Goal: Information Seeking & Learning: Check status

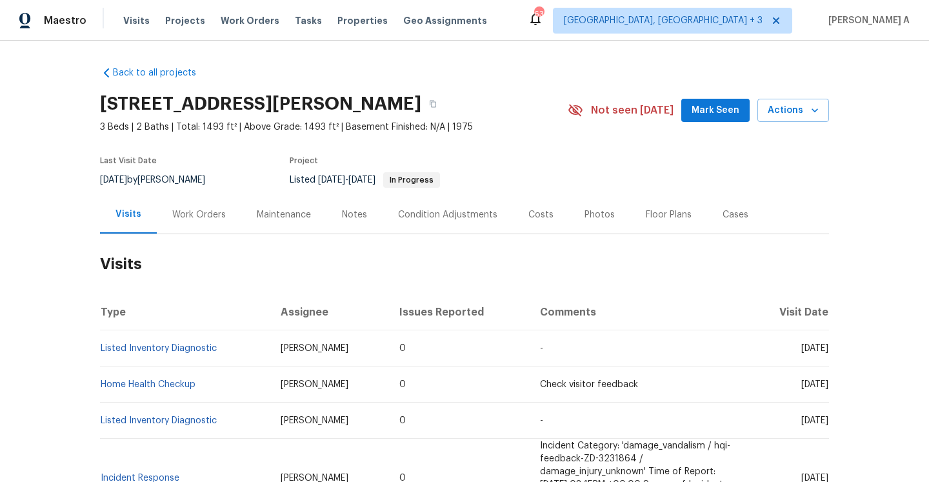
click at [195, 218] on div "Work Orders" at bounding box center [199, 214] width 54 height 13
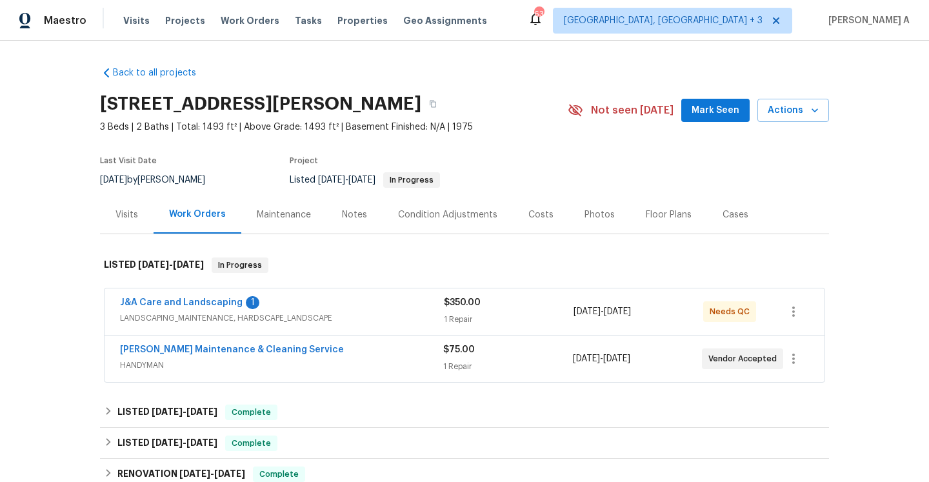
click at [351, 348] on div "Baker's Maintenance & Cleaning Service" at bounding box center [281, 350] width 323 height 15
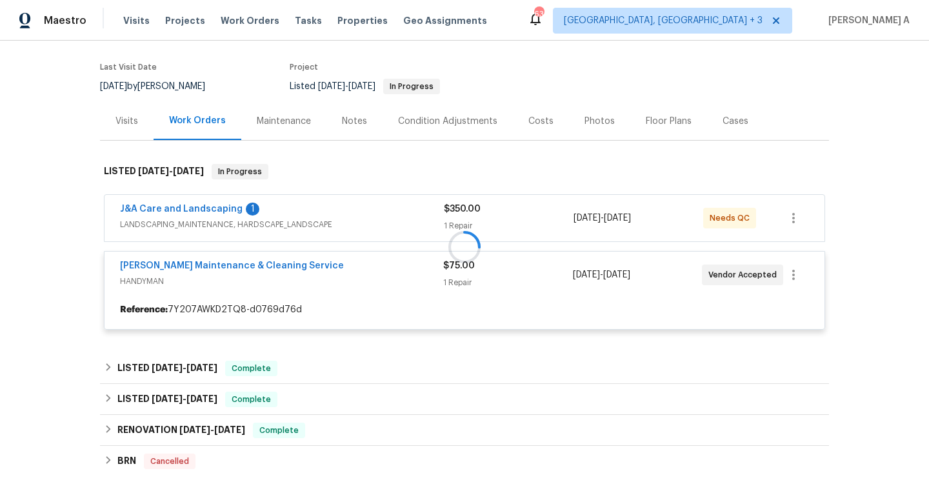
scroll to position [113, 0]
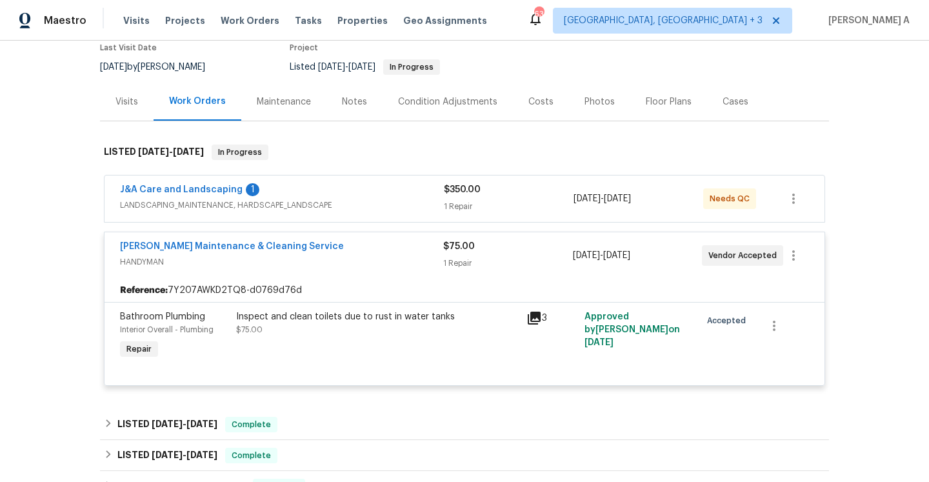
click at [329, 263] on span "HANDYMAN" at bounding box center [281, 262] width 323 height 13
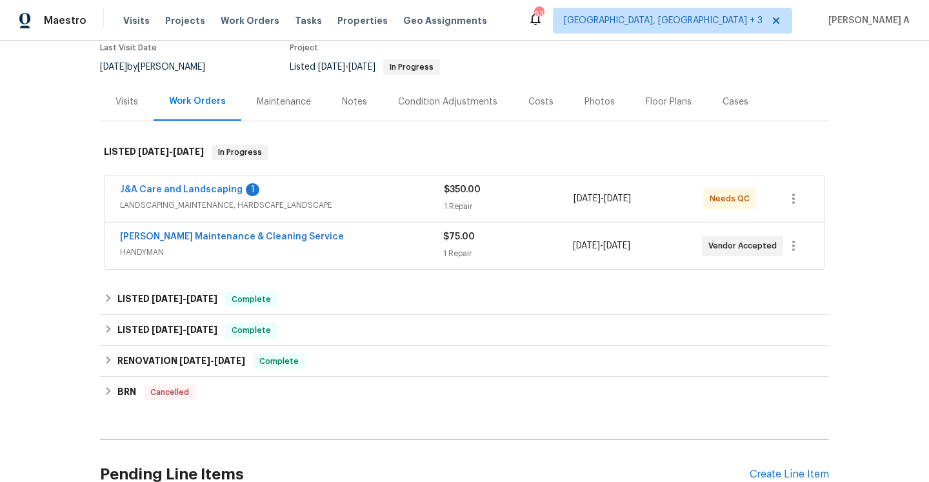
click at [384, 200] on span "LANDSCAPING_MAINTENANCE, HARDSCAPE_LANDSCAPE" at bounding box center [282, 205] width 324 height 13
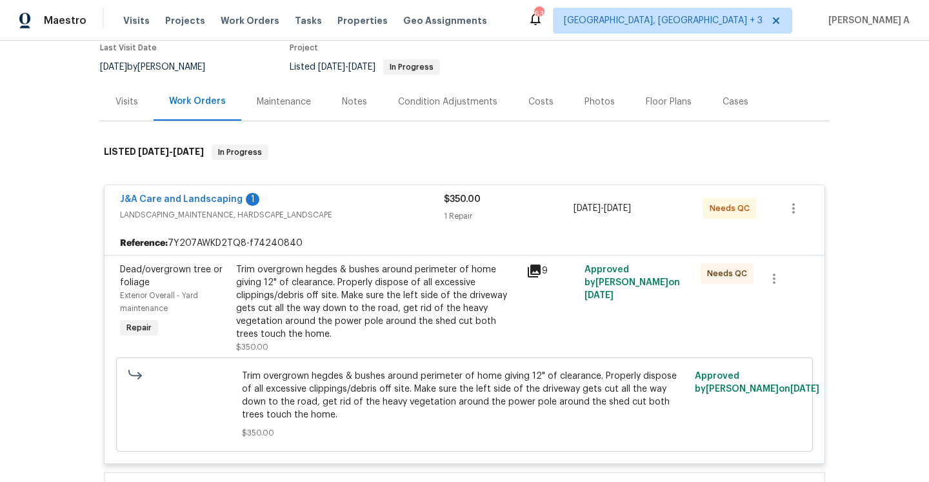
click at [384, 200] on div "J&A Care and Landscaping 1" at bounding box center [282, 200] width 324 height 15
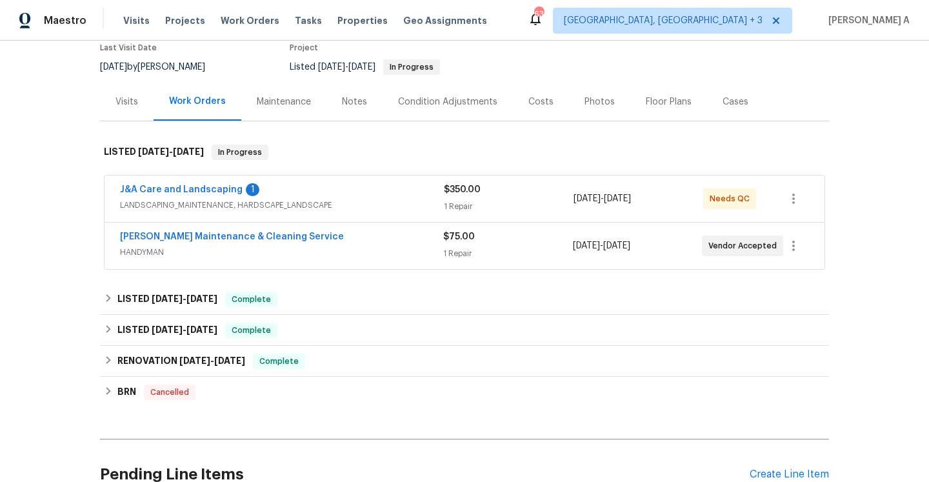
click at [374, 239] on div "Baker's Maintenance & Cleaning Service" at bounding box center [281, 237] width 323 height 15
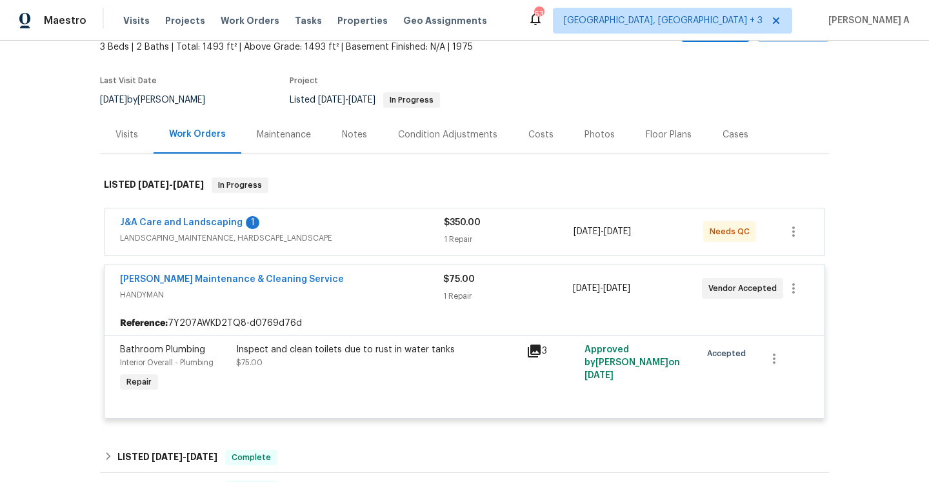
scroll to position [30, 0]
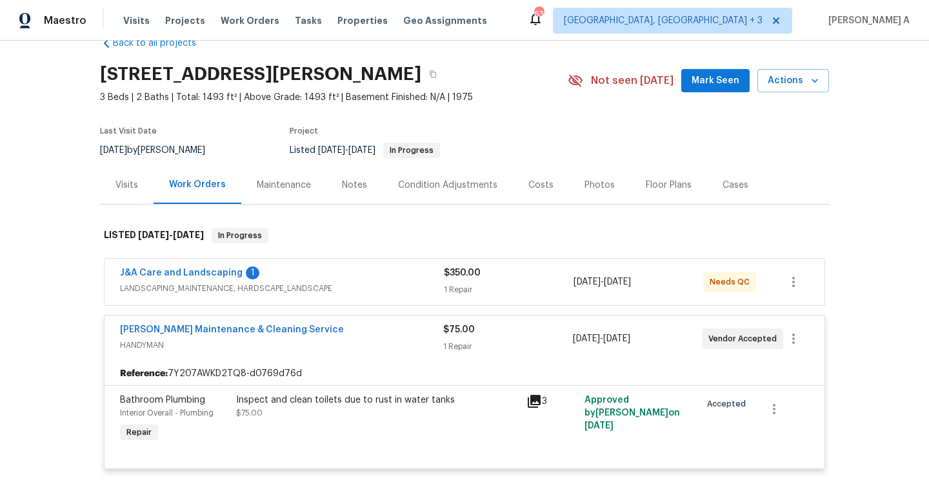
click at [136, 177] on div "Visits" at bounding box center [127, 185] width 54 height 38
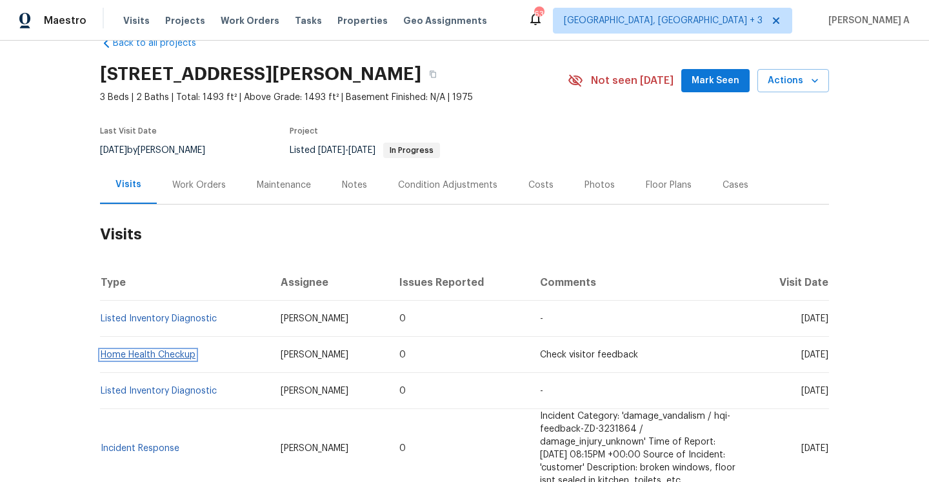
click at [184, 354] on link "Home Health Checkup" at bounding box center [148, 354] width 95 height 9
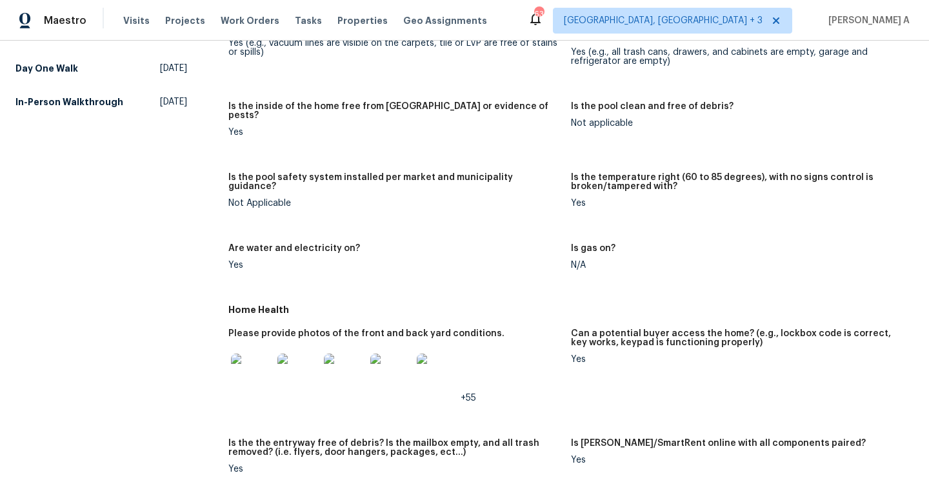
scroll to position [36, 0]
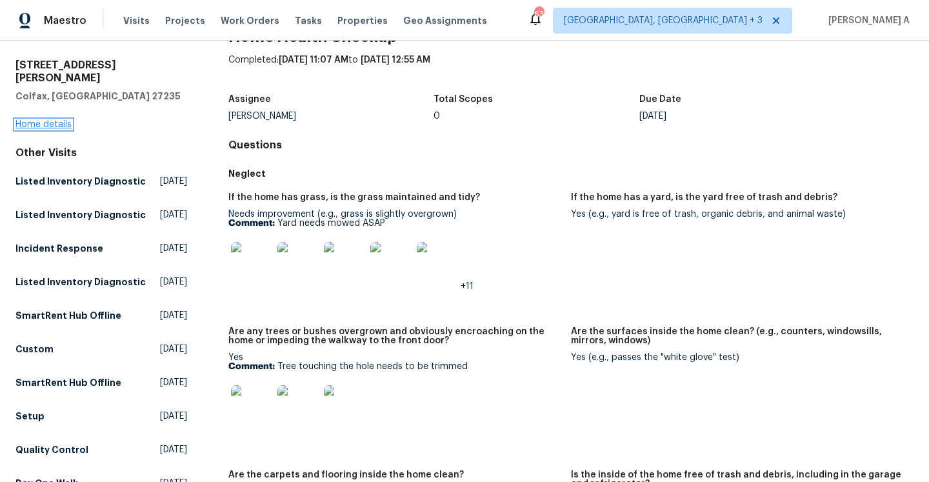
click at [63, 120] on link "Home details" at bounding box center [43, 124] width 56 height 9
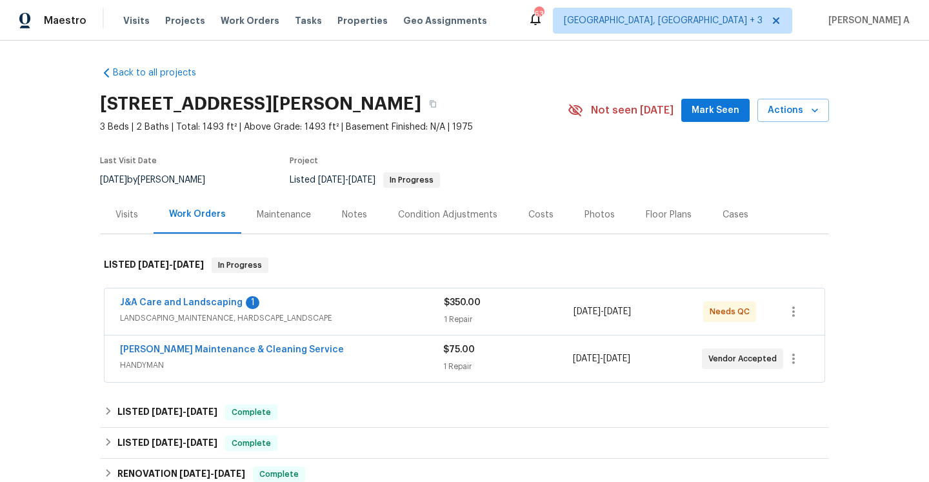
click at [245, 359] on span "HANDYMAN" at bounding box center [281, 365] width 323 height 13
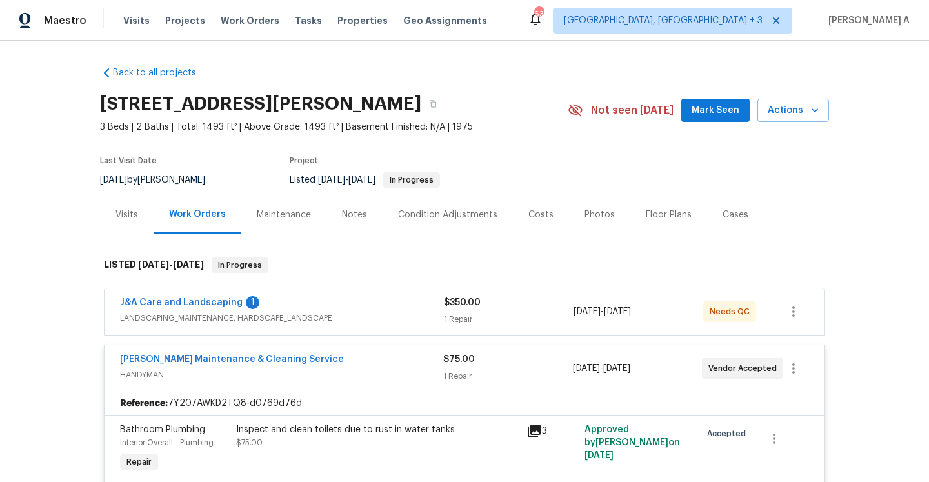
click at [116, 219] on div "Visits" at bounding box center [127, 214] width 23 height 13
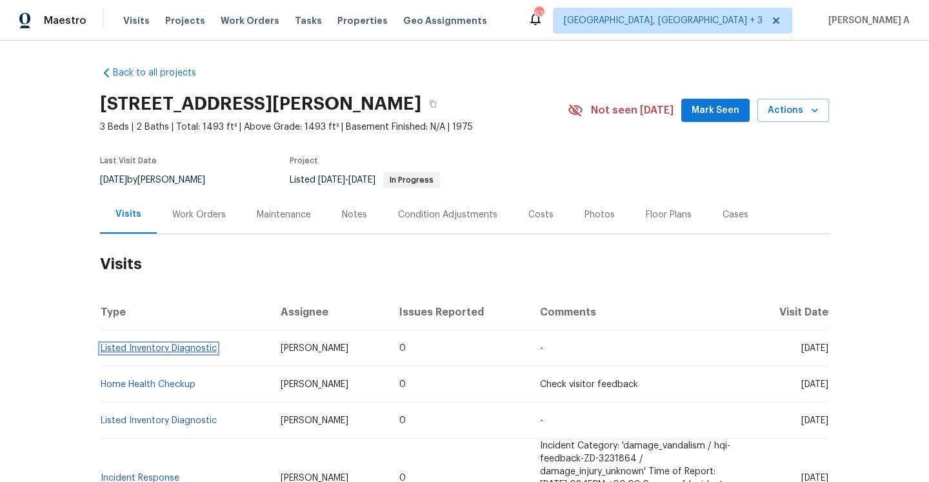
click at [181, 348] on link "Listed Inventory Diagnostic" at bounding box center [159, 348] width 116 height 9
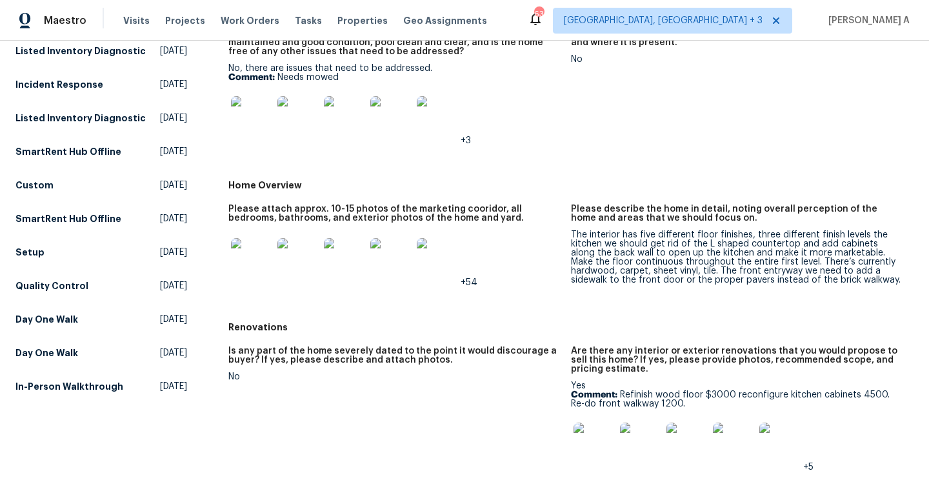
scroll to position [284, 0]
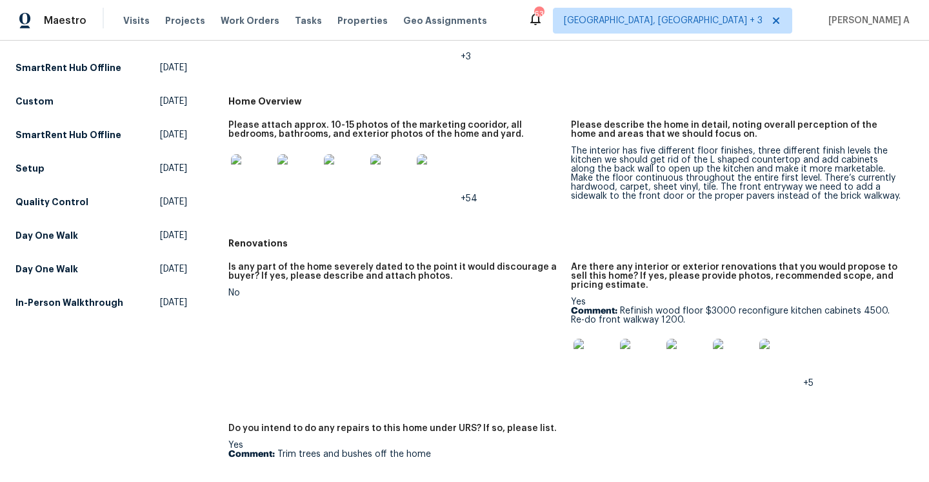
click at [618, 177] on div "The interior has five different floor finishes, three different finish levels t…" at bounding box center [737, 173] width 332 height 54
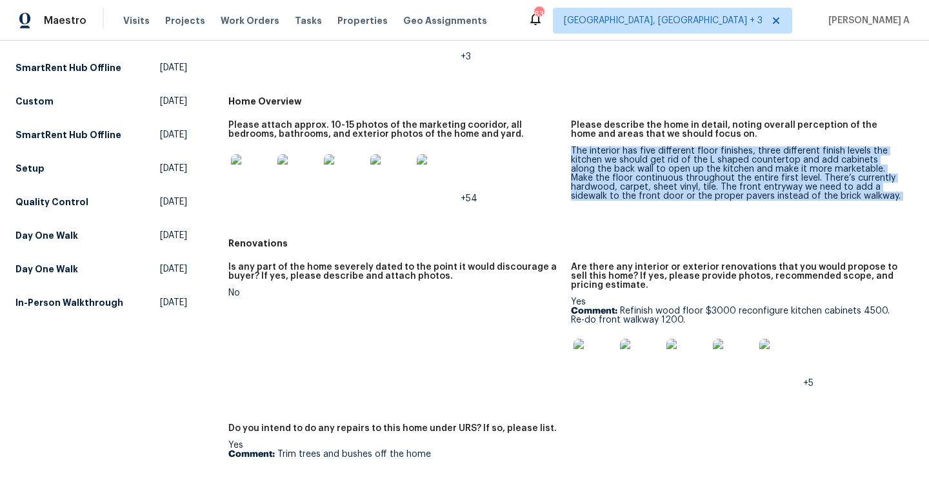
click at [618, 177] on div "The interior has five different floor finishes, three different finish levels t…" at bounding box center [737, 173] width 332 height 54
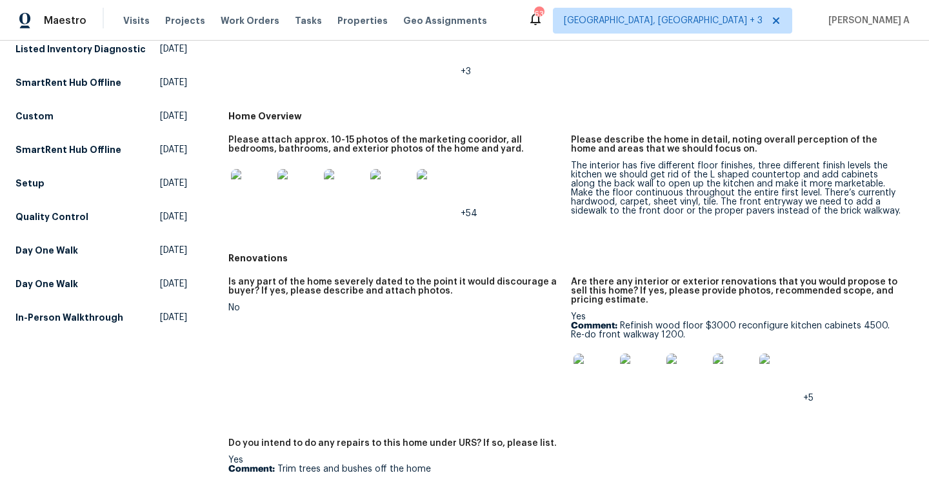
scroll to position [234, 0]
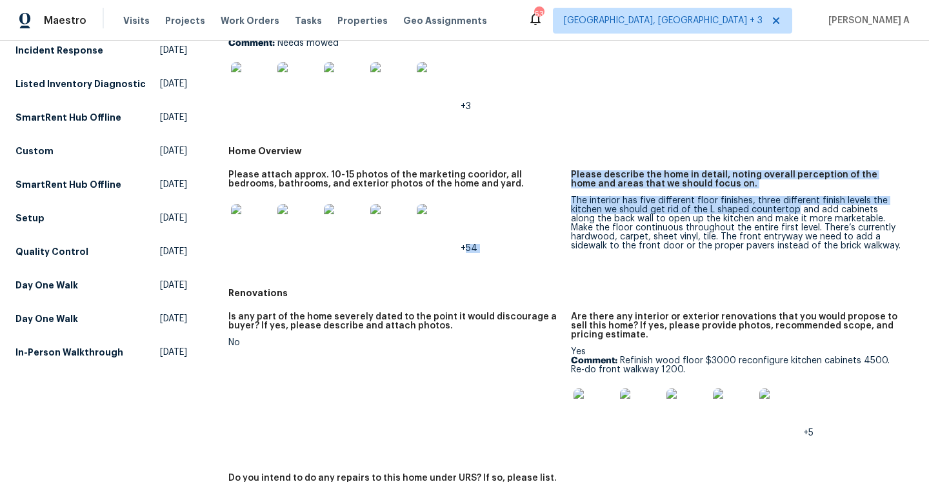
drag, startPoint x: 570, startPoint y: 201, endPoint x: 802, endPoint y: 217, distance: 232.2
click at [801, 217] on div "The interior has five different floor finishes, three different finish levels t…" at bounding box center [737, 223] width 332 height 54
click at [802, 217] on div "The interior has five different floor finishes, three different finish levels t…" at bounding box center [737, 223] width 332 height 54
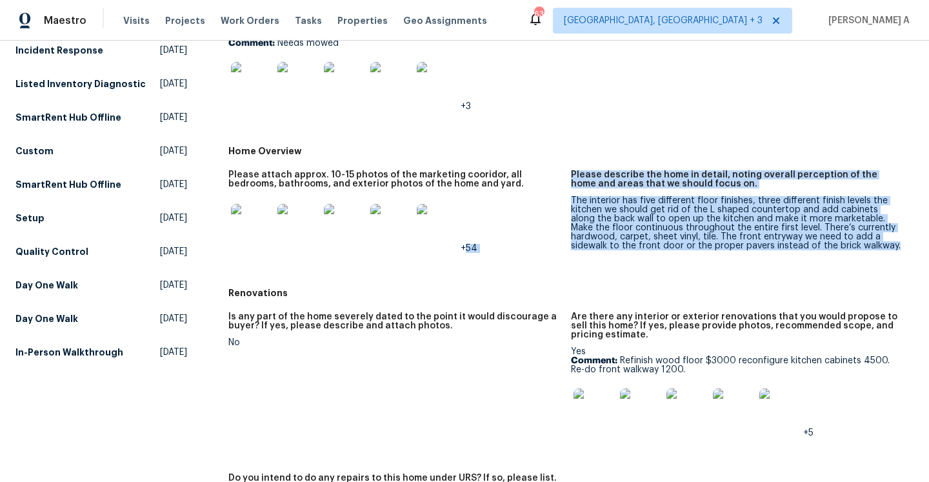
drag, startPoint x: 829, startPoint y: 249, endPoint x: 569, endPoint y: 203, distance: 264.2
click at [569, 203] on div "Please attach approx. 10-15 photos of the marketing cooridor, all bedrooms, bat…" at bounding box center [570, 222] width 685 height 119
click at [569, 203] on figure "Please attach approx. 10-15 photos of the marketing cooridor, all bedrooms, bat…" at bounding box center [399, 221] width 343 height 103
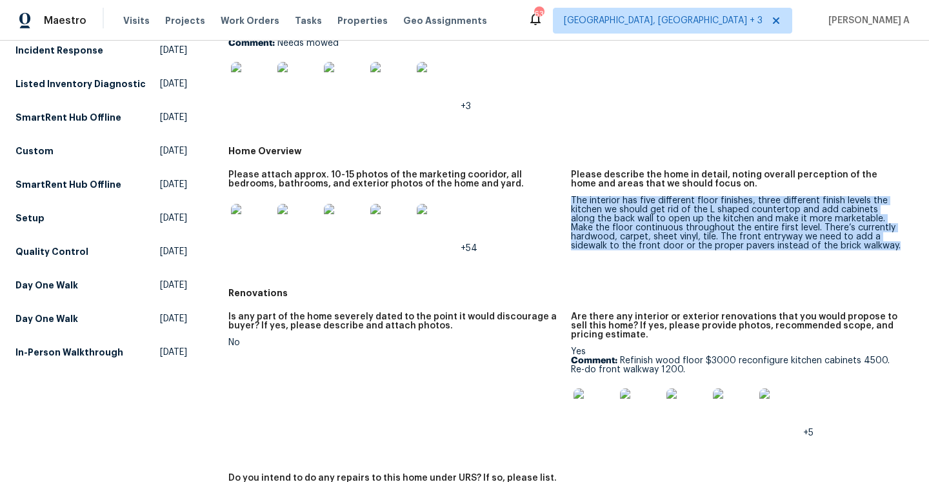
drag, startPoint x: 572, startPoint y: 199, endPoint x: 852, endPoint y: 243, distance: 284.1
click at [852, 243] on div "The interior has five different floor finishes, three different finish levels t…" at bounding box center [737, 223] width 332 height 54
copy div "The interior has five different floor finishes, three different finish levels t…"
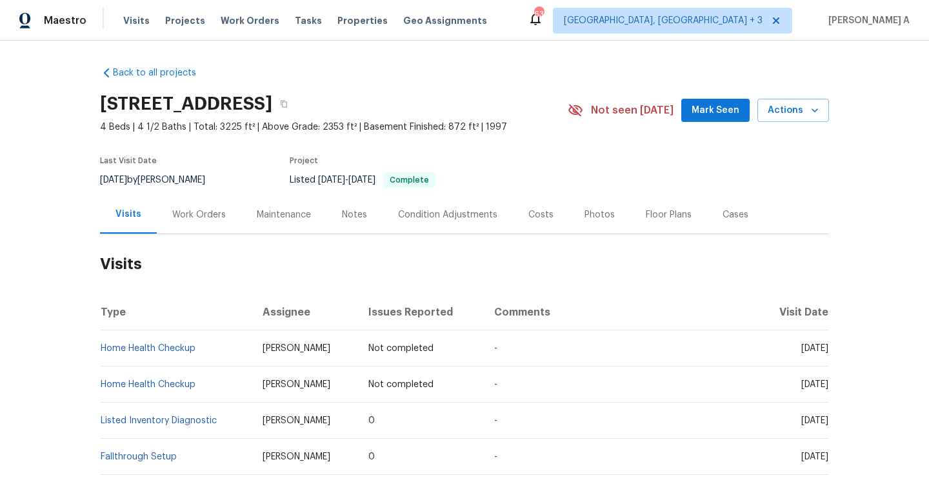
click at [203, 221] on div "Work Orders" at bounding box center [199, 214] width 54 height 13
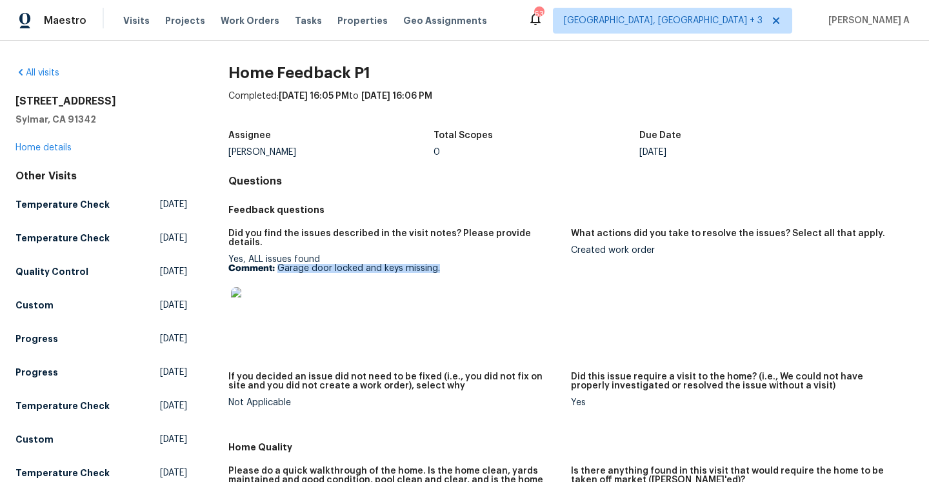
drag, startPoint x: 279, startPoint y: 256, endPoint x: 447, endPoint y: 259, distance: 167.8
click at [447, 264] on p "Comment: Garage door locked and keys missing." at bounding box center [394, 268] width 332 height 9
copy p "Garage door locked and keys missing."
click at [43, 149] on link "Home details" at bounding box center [43, 147] width 56 height 9
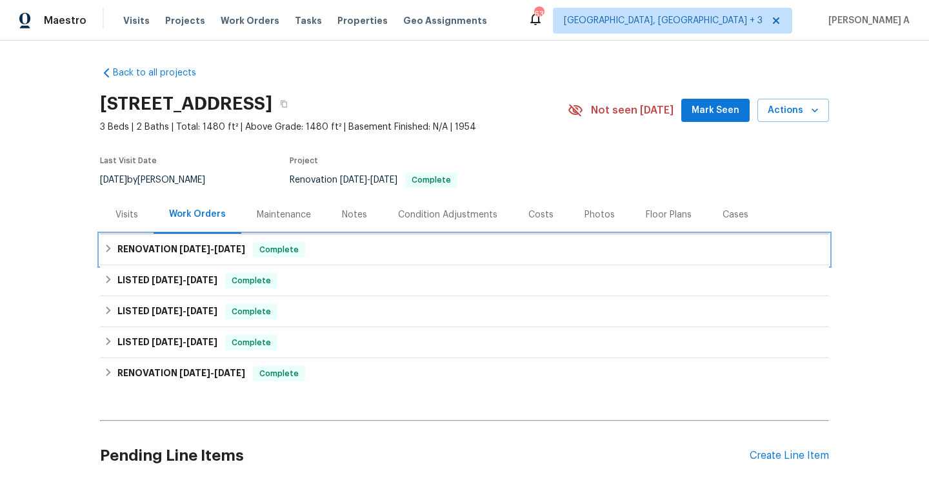
click at [155, 259] on div "RENOVATION 8/1/25 - 8/14/25 Complete" at bounding box center [464, 249] width 729 height 31
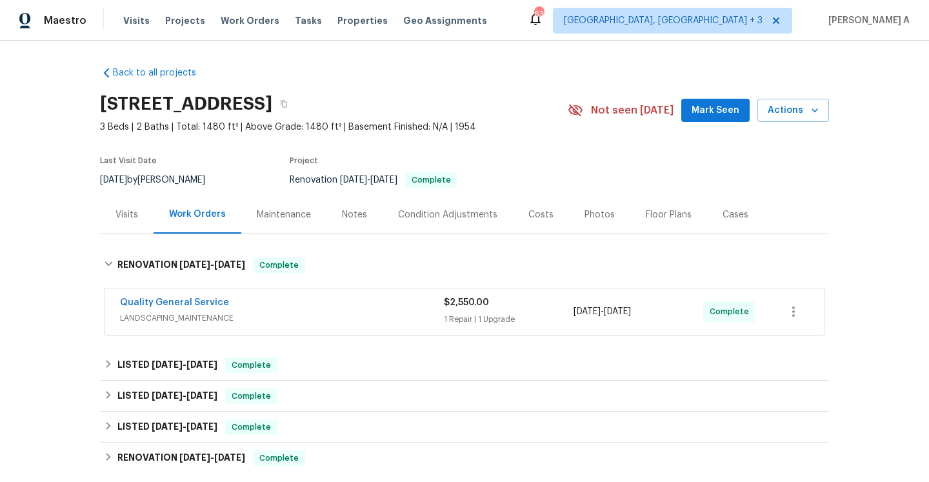
click at [114, 207] on div "Visits" at bounding box center [127, 215] width 54 height 38
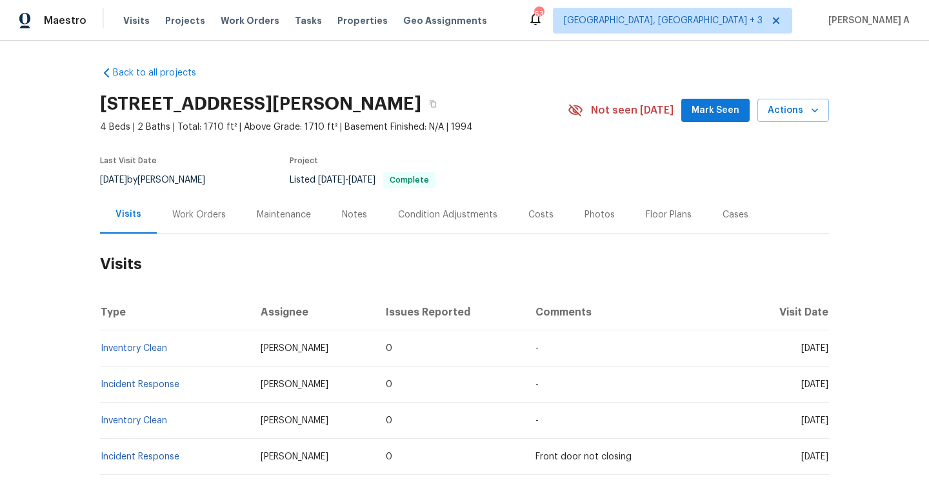
click at [204, 212] on div "Work Orders" at bounding box center [199, 214] width 54 height 13
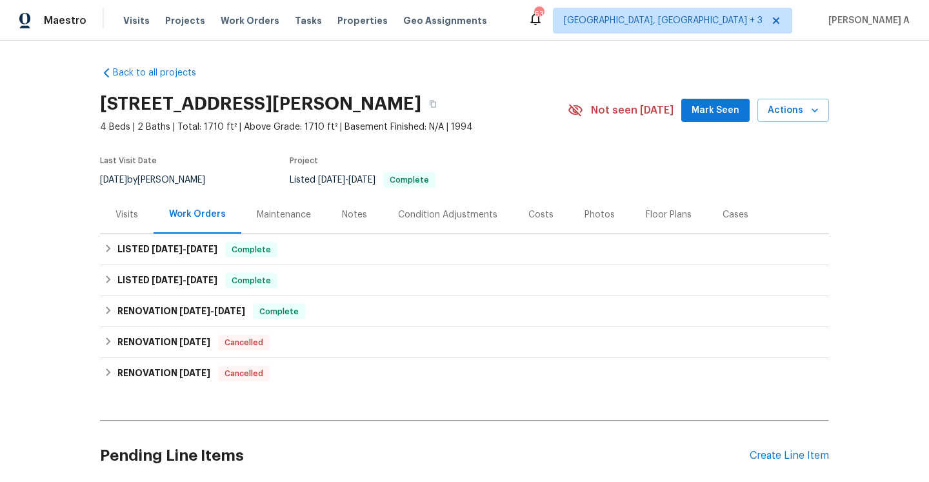
click at [116, 211] on div "Visits" at bounding box center [127, 214] width 23 height 13
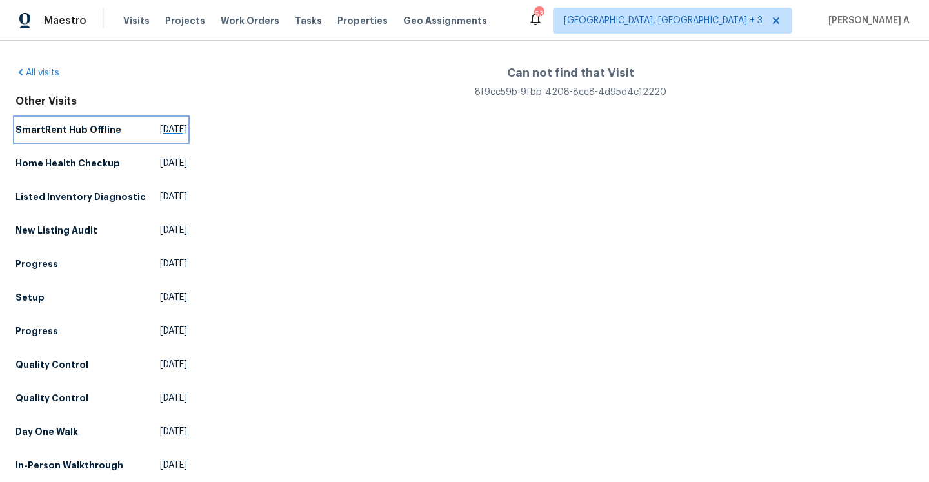
click at [160, 125] on span "[DATE]" at bounding box center [173, 129] width 27 height 13
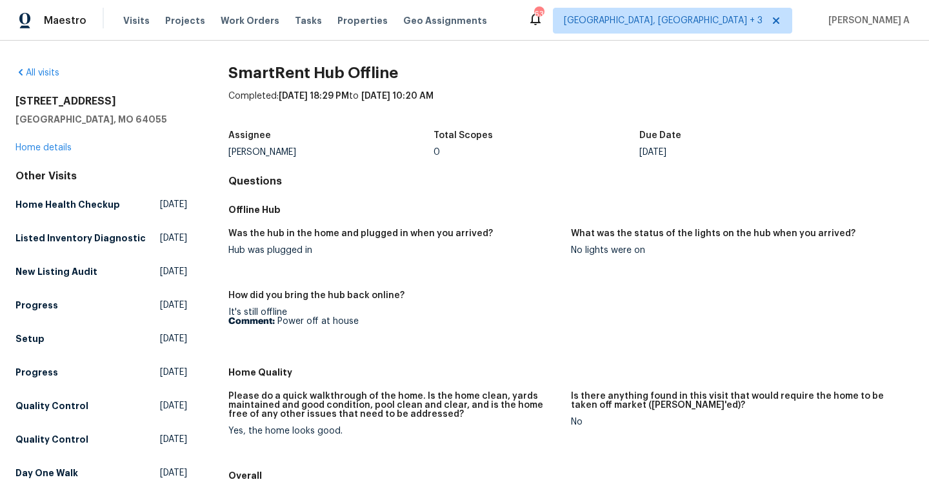
click at [63, 143] on div "[STREET_ADDRESS] Home details" at bounding box center [101, 124] width 172 height 59
click at [63, 145] on link "Home details" at bounding box center [43, 147] width 56 height 9
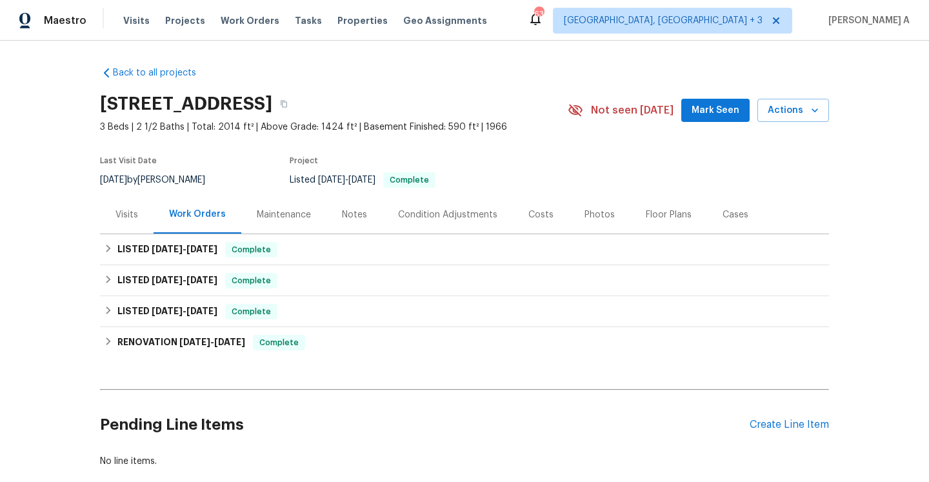
click at [132, 205] on div "Visits" at bounding box center [127, 215] width 54 height 38
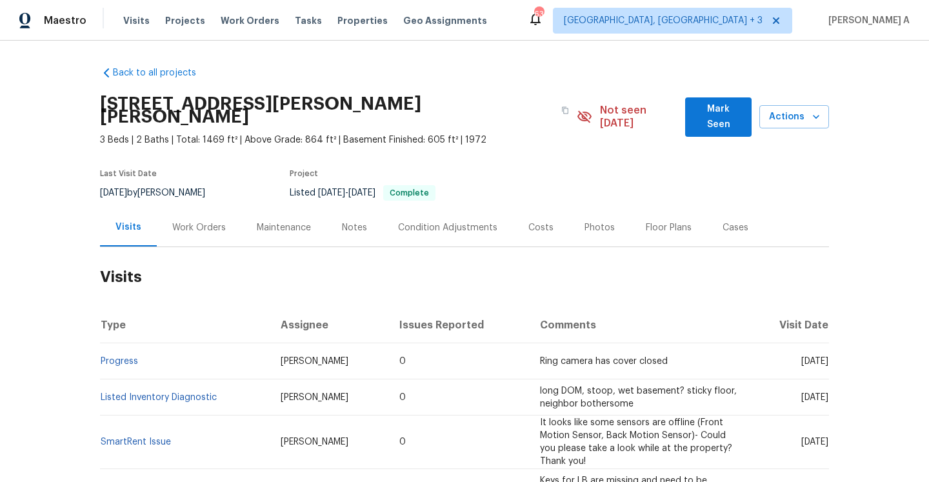
click at [198, 208] on div "Work Orders" at bounding box center [199, 227] width 85 height 38
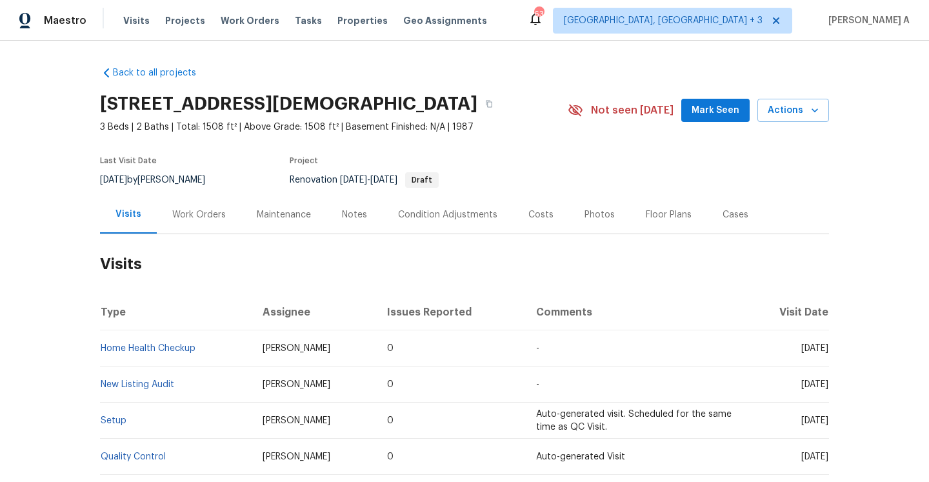
click at [216, 234] on div "Work Orders" at bounding box center [199, 215] width 85 height 38
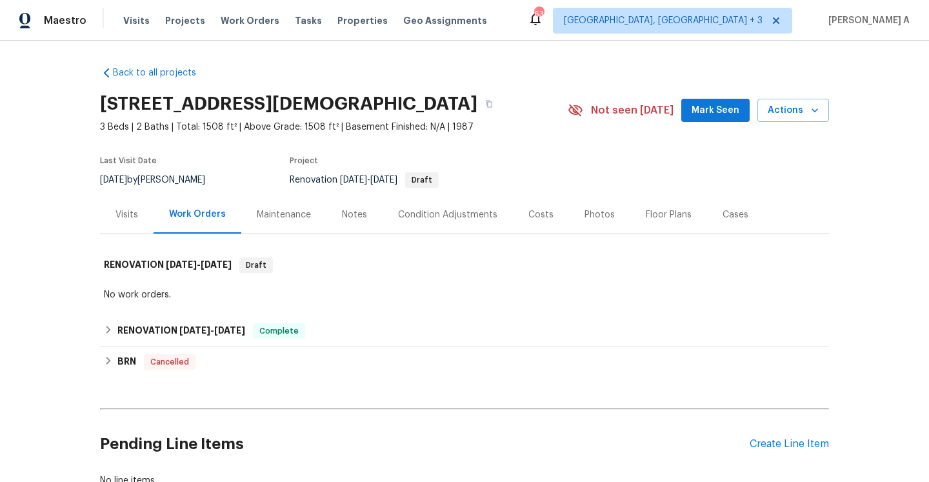
click at [210, 221] on div "Work Orders" at bounding box center [197, 214] width 57 height 13
click at [125, 196] on div "Last Visit Date [DATE] by [PERSON_NAME] Project Renovation [DATE] - [DATE] Draft" at bounding box center [319, 172] width 438 height 46
click at [145, 226] on div "Visits" at bounding box center [127, 215] width 54 height 38
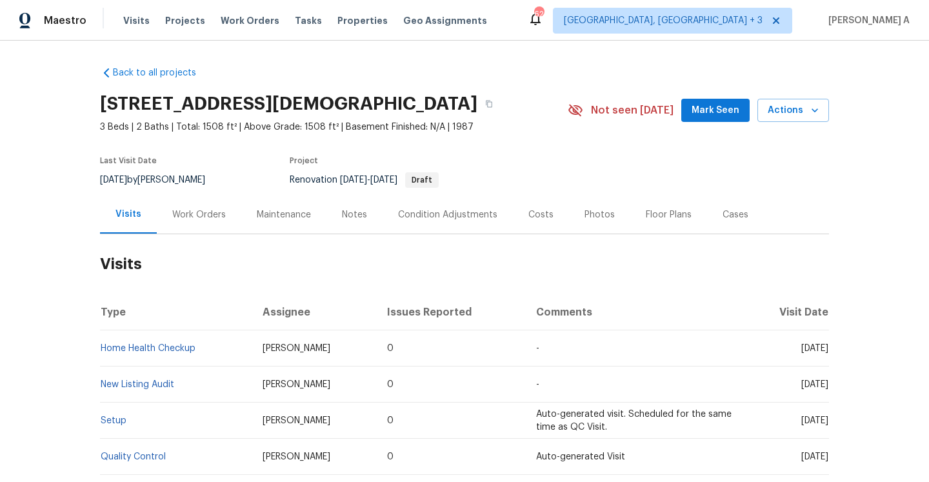
click at [205, 221] on div "Work Orders" at bounding box center [199, 214] width 54 height 13
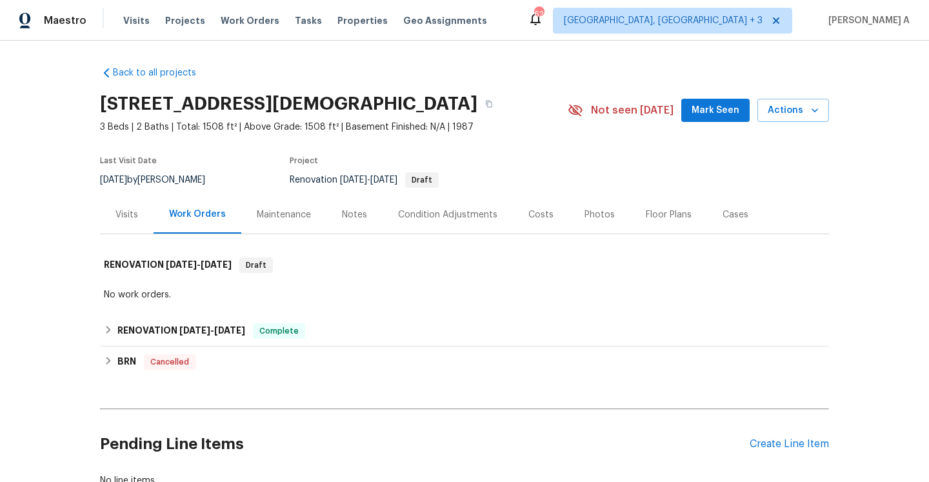
click at [122, 221] on div "Visits" at bounding box center [127, 214] width 23 height 13
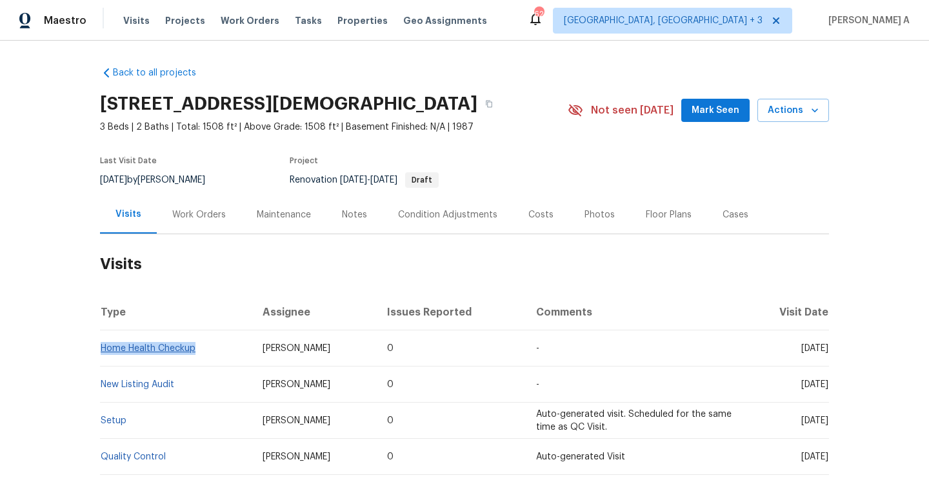
drag, startPoint x: 208, startPoint y: 369, endPoint x: 104, endPoint y: 363, distance: 104.1
click at [104, 363] on td "Home Health Checkup" at bounding box center [176, 348] width 152 height 36
copy link "Home Health Checkup"
click at [194, 221] on div "Work Orders" at bounding box center [199, 214] width 54 height 13
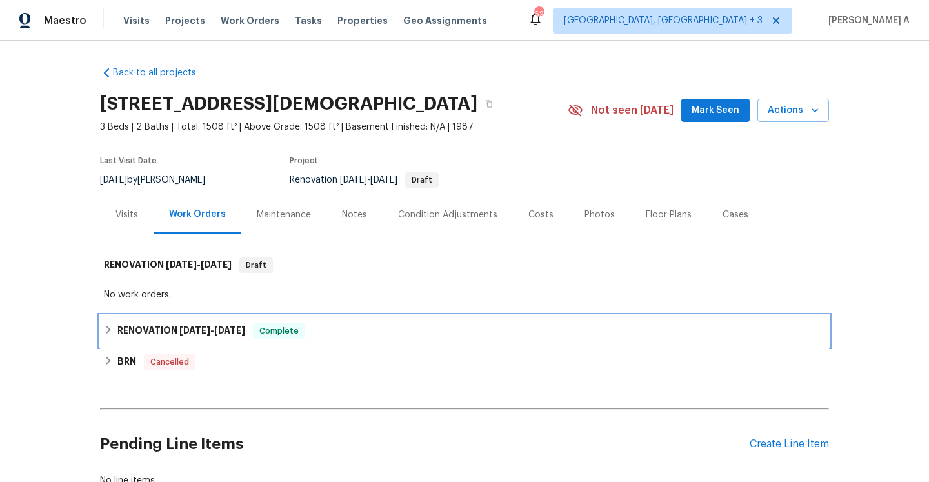
click at [216, 334] on div "RENOVATION [DATE] - [DATE] Complete" at bounding box center [464, 331] width 729 height 31
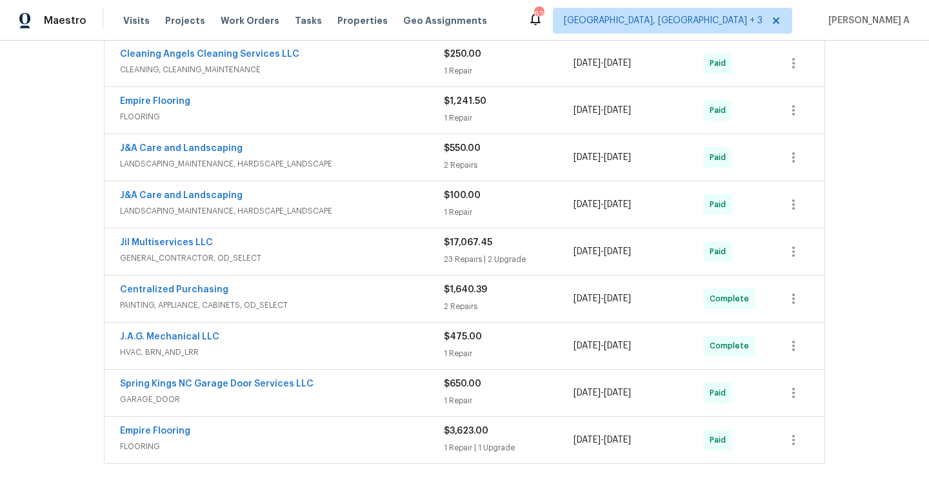
scroll to position [341, 0]
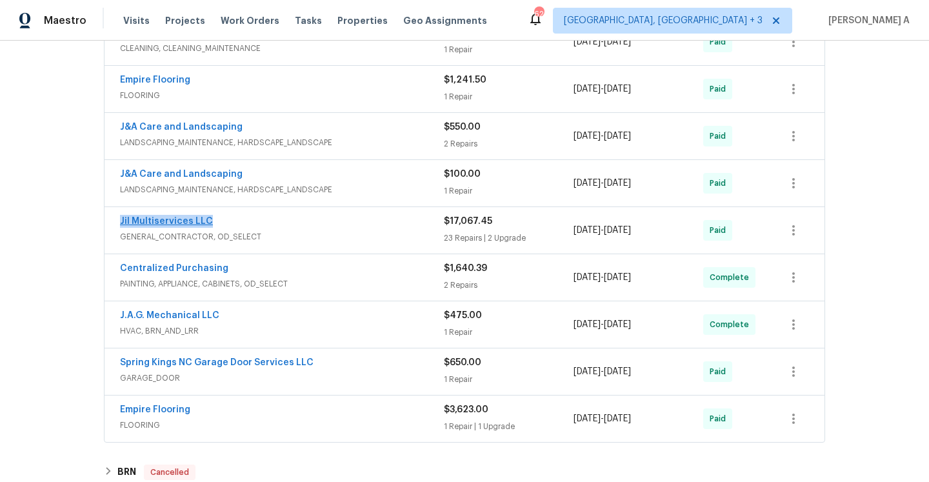
drag, startPoint x: 216, startPoint y: 239, endPoint x: 121, endPoint y: 234, distance: 95.6
click at [121, 230] on div "Jil Multiservices LLC" at bounding box center [282, 222] width 324 height 15
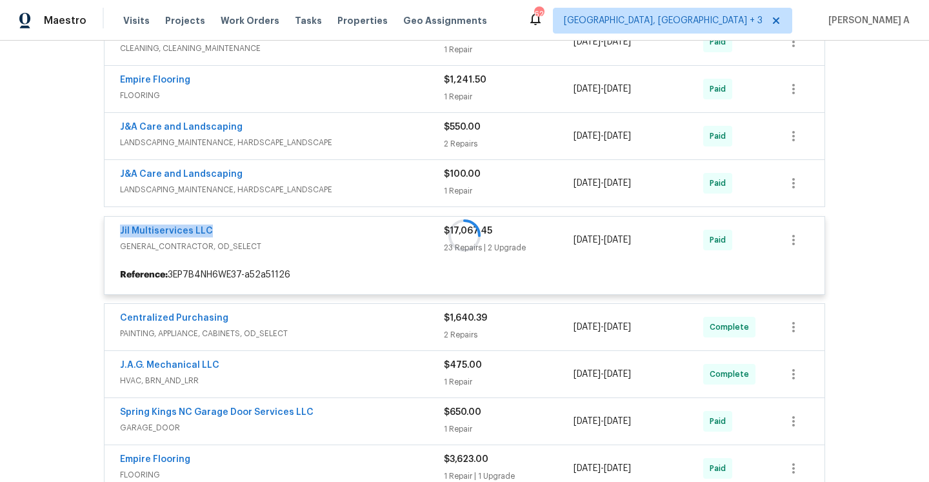
copy link "Jil Multiservices LLC"
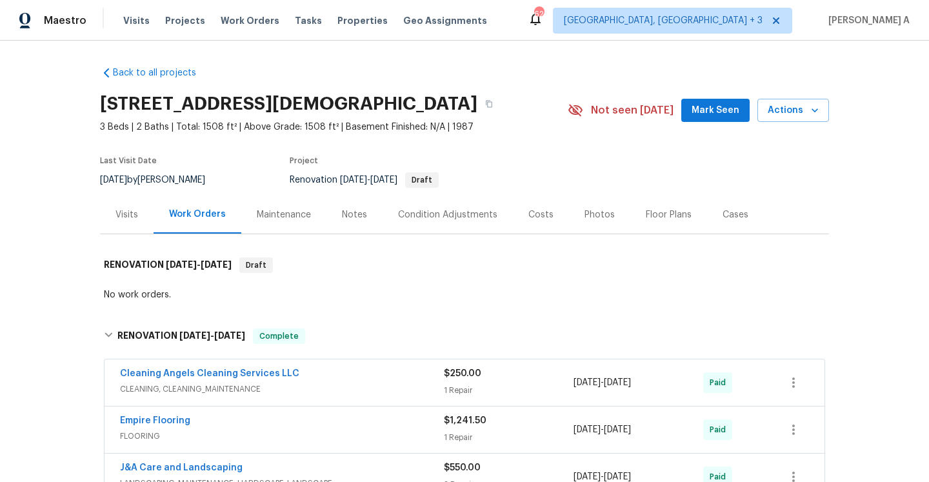
scroll to position [345, 0]
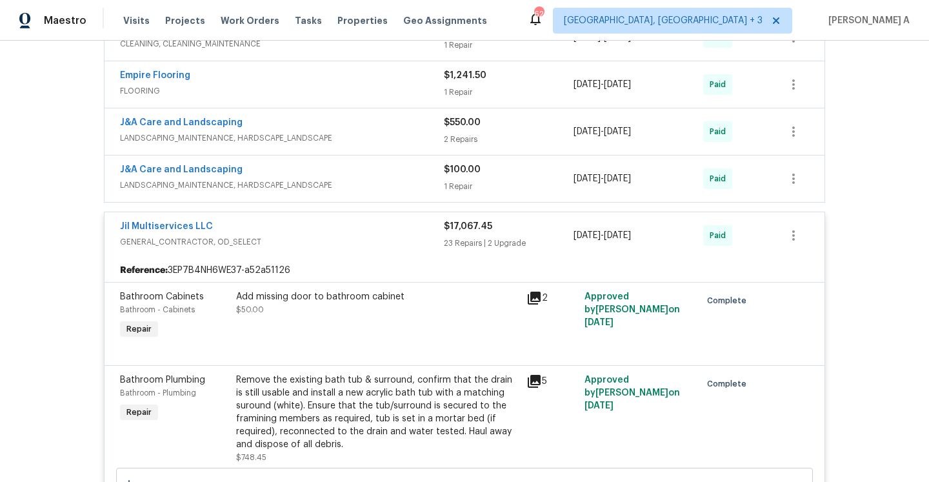
click at [321, 248] on span "GENERAL_CONTRACTOR, OD_SELECT" at bounding box center [282, 242] width 324 height 13
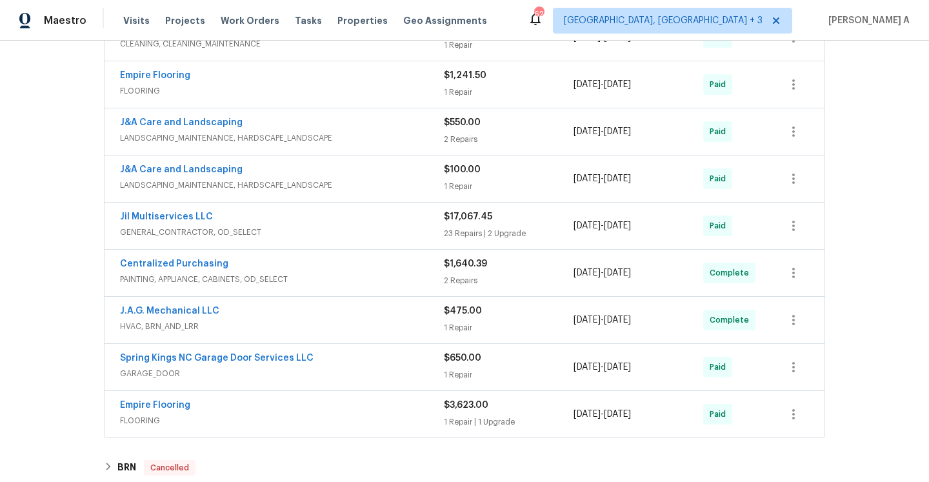
scroll to position [0, 0]
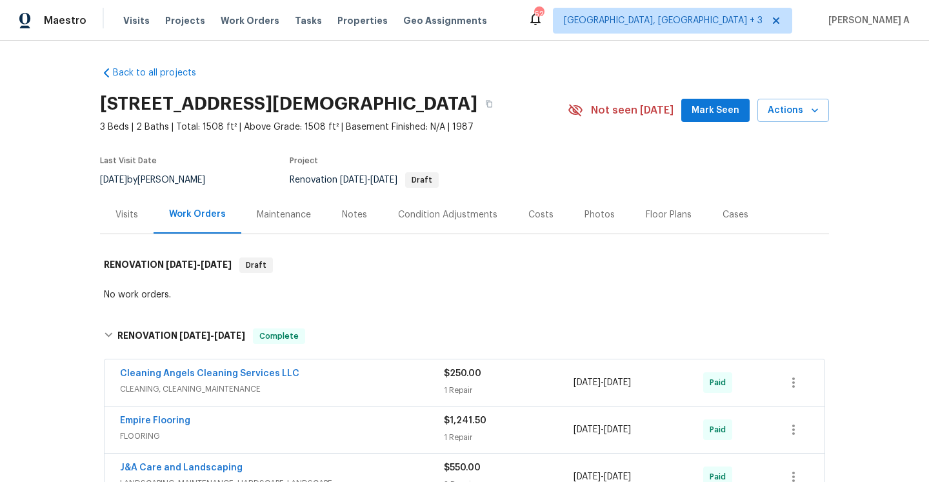
click at [144, 216] on div "Visits" at bounding box center [127, 215] width 54 height 38
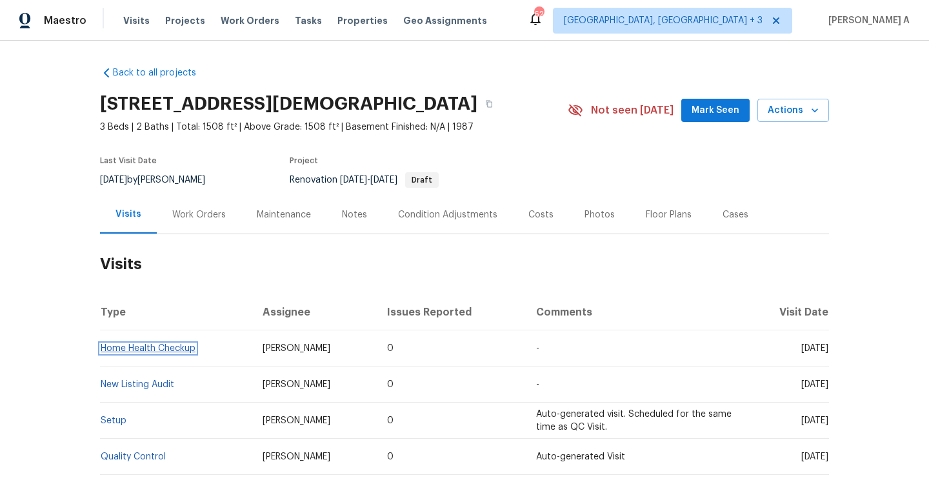
click at [177, 353] on link "Home Health Checkup" at bounding box center [148, 348] width 95 height 9
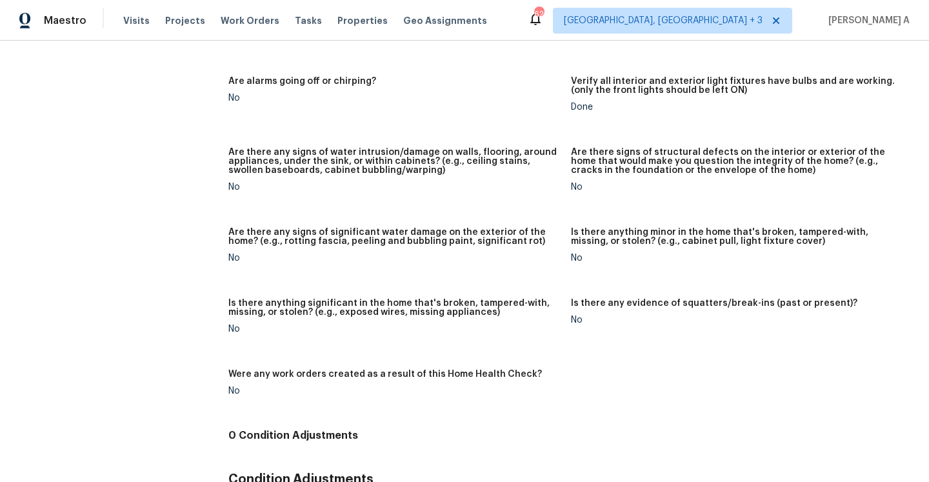
scroll to position [839, 0]
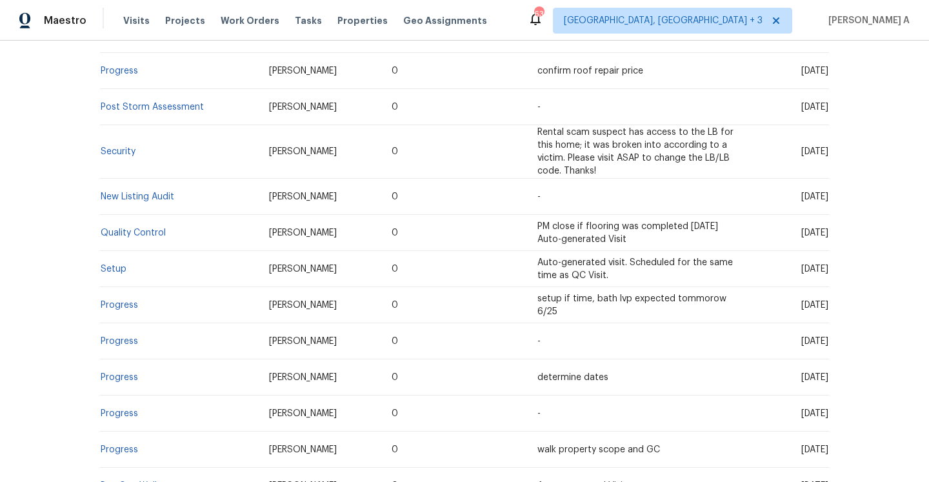
scroll to position [423, 0]
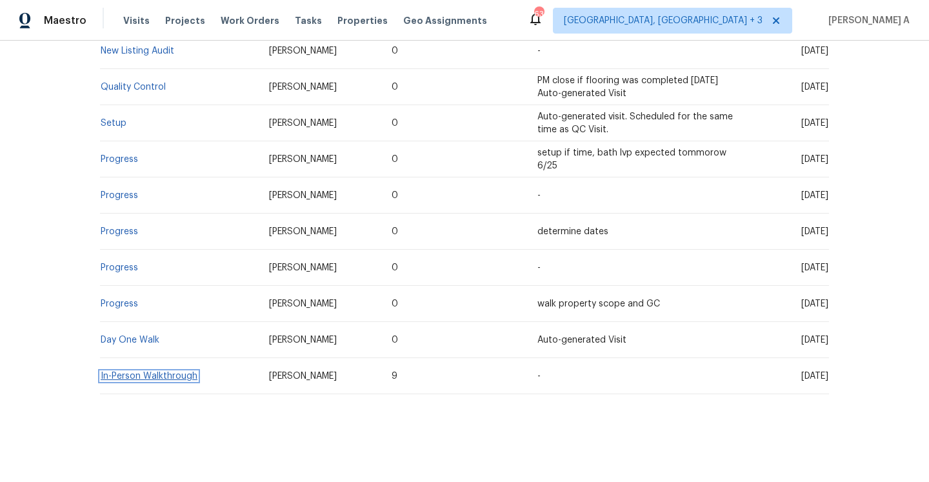
click at [173, 379] on link "In-Person Walkthrough" at bounding box center [149, 376] width 97 height 9
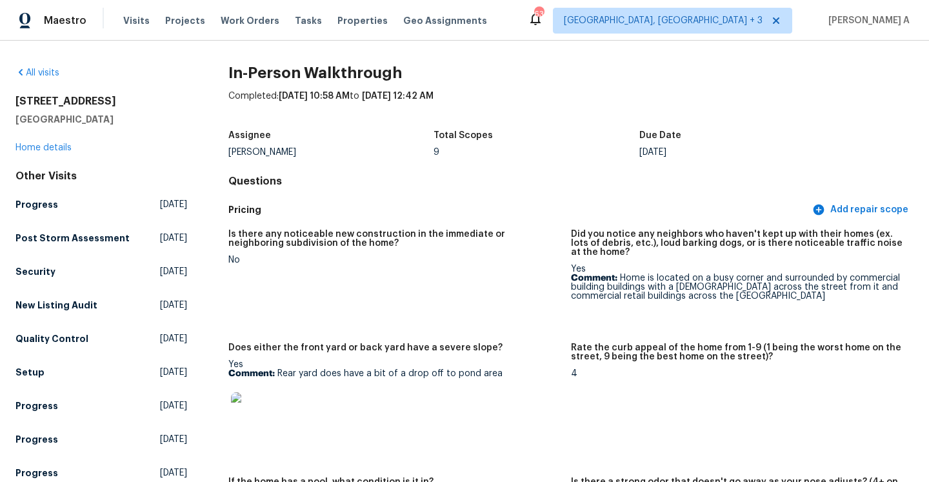
scroll to position [3195, 0]
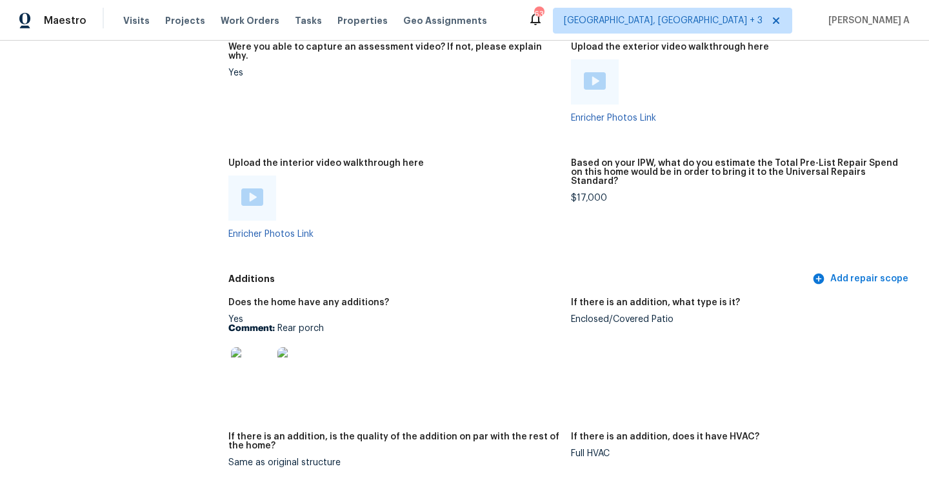
click at [250, 347] on img at bounding box center [251, 367] width 41 height 41
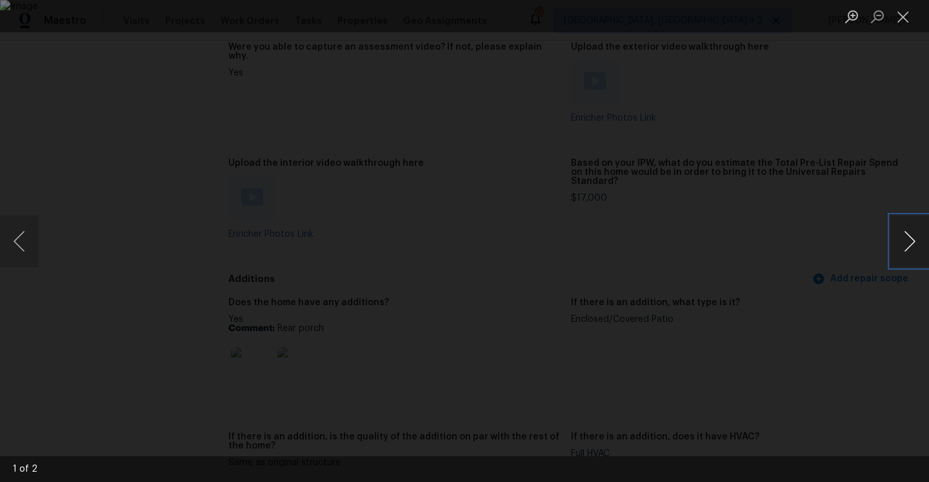
click at [899, 238] on button "Next image" at bounding box center [909, 242] width 39 height 52
click at [879, 122] on div "Lightbox" at bounding box center [464, 241] width 929 height 482
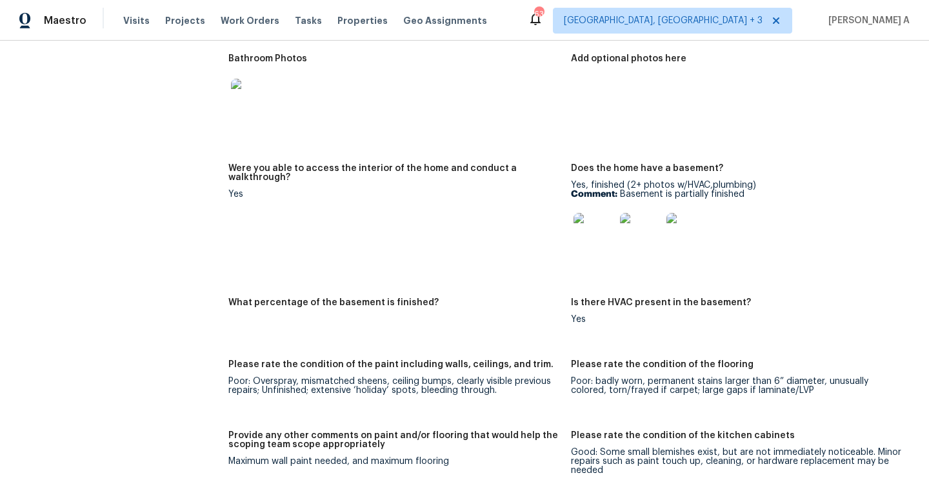
scroll to position [1347, 0]
